Goal: Information Seeking & Learning: Learn about a topic

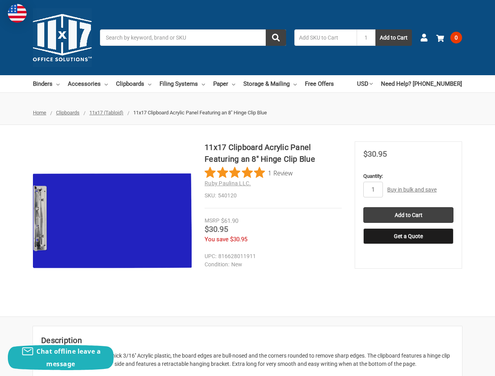
click at [247, 188] on div "11x17 Clipboard Acrylic Panel Featuring an 8" Hinge Clip Blue 1 Review Ruby Pau…" at bounding box center [272, 174] width 137 height 67
click at [193, 38] on input "Search" at bounding box center [193, 37] width 186 height 16
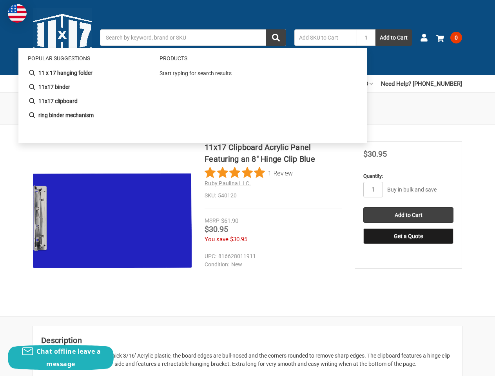
click at [366, 38] on input "1" at bounding box center [365, 37] width 19 height 16
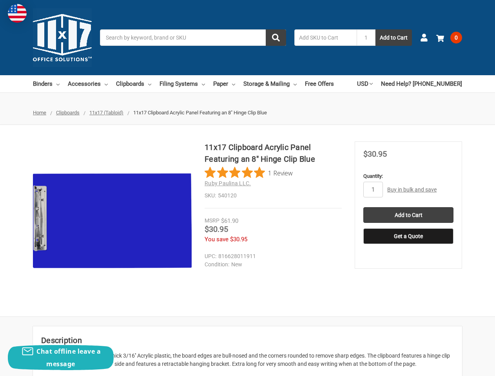
click at [372, 84] on link "USD" at bounding box center [365, 83] width 16 height 17
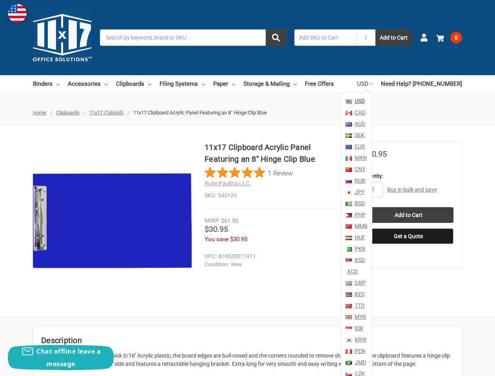
click at [247, 220] on div "11x17 Clipboard Acrylic Panel Featuring an 8" Hinge Clip Blue 1 Review Ruby Pau…" at bounding box center [247, 220] width 495 height 191
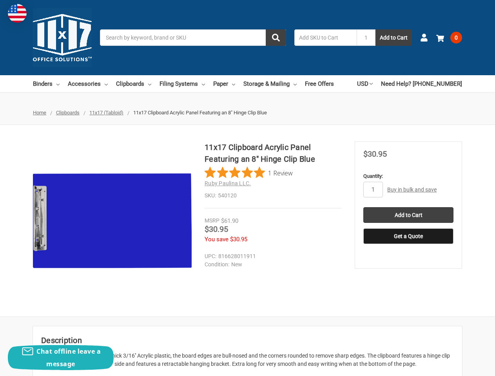
click at [248, 260] on dd "New" at bounding box center [271, 264] width 134 height 8
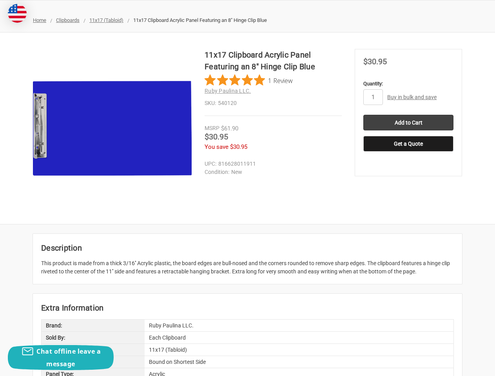
click at [373, 190] on div "11x17 Clipboard Acrylic Panel Featuring an 8" Hinge Clip Blue 1 Review Ruby Pau…" at bounding box center [247, 128] width 495 height 159
click at [408, 215] on div "11x17 Clipboard Acrylic Panel Featuring an 8" Hinge Clip Blue 1 Review Ruby Pau…" at bounding box center [247, 128] width 495 height 191
click at [408, 236] on article "Description This product is made from a thick 3/16'' Acrylic plastic, the board…" at bounding box center [247, 259] width 429 height 50
click at [61, 358] on div "Chat offline leave a message" at bounding box center [61, 357] width 106 height 25
